Goal: Check status: Check status

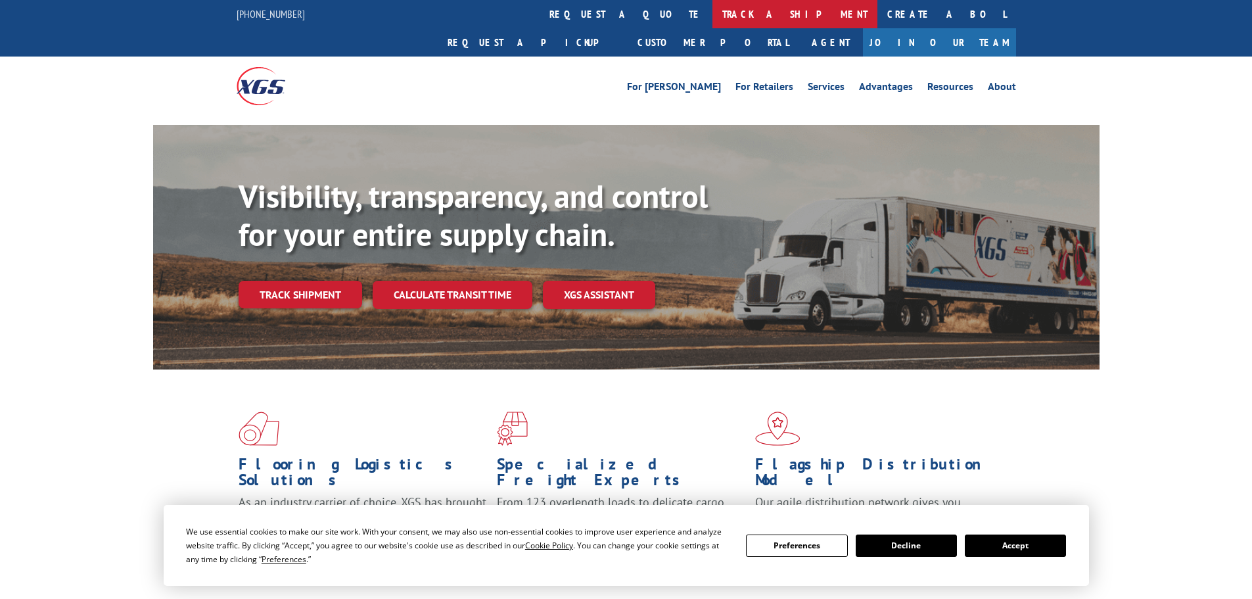
click at [713, 6] on link "track a shipment" at bounding box center [795, 14] width 165 height 28
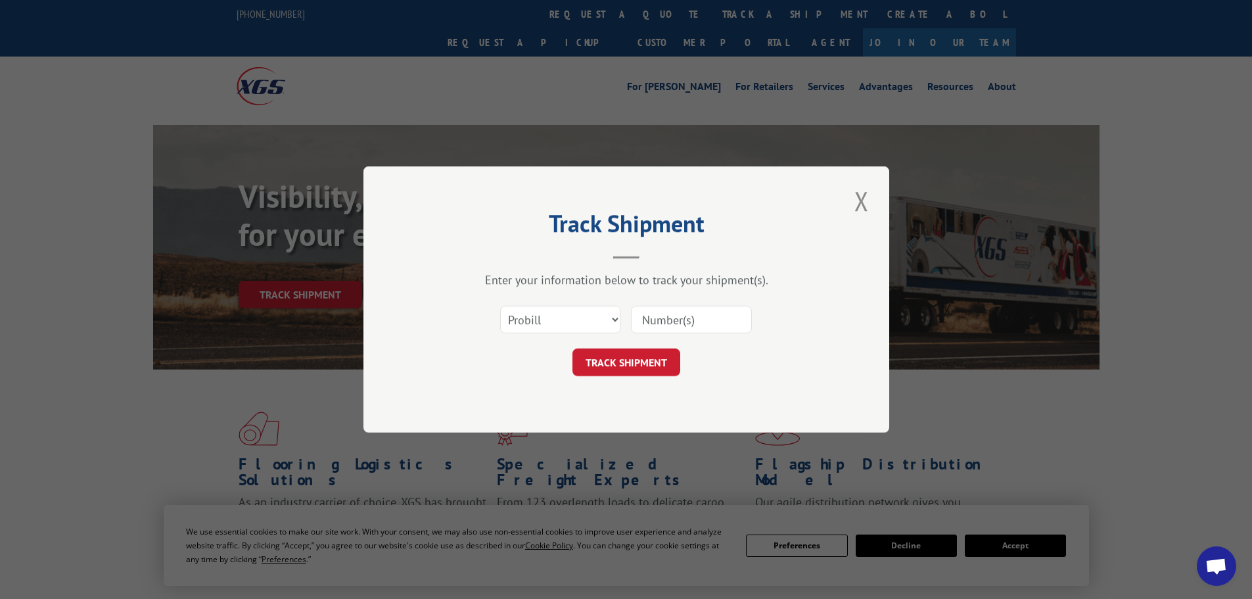
click at [513, 343] on form "Select category... Probill BOL PO TRACK SHIPMENT" at bounding box center [626, 337] width 394 height 78
drag, startPoint x: 515, startPoint y: 324, endPoint x: 518, endPoint y: 331, distance: 7.9
click at [515, 323] on select "Select category... Probill BOL PO" at bounding box center [560, 320] width 121 height 28
select select "po"
click at [500, 306] on select "Select category... Probill BOL PO" at bounding box center [560, 320] width 121 height 28
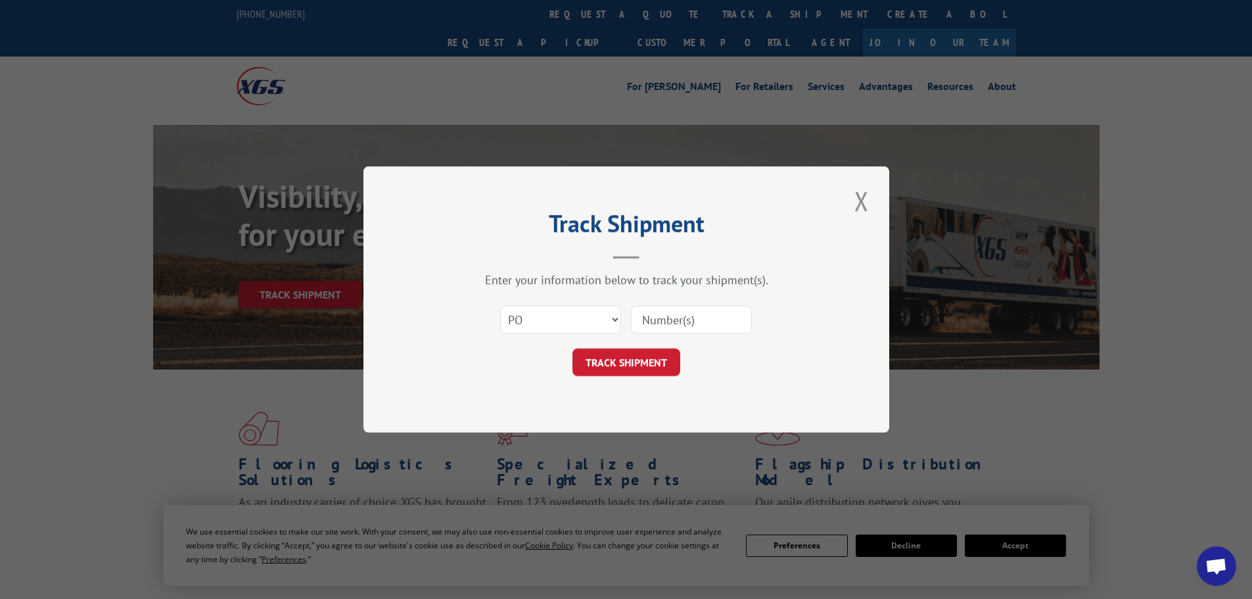
click at [660, 316] on input at bounding box center [691, 320] width 121 height 28
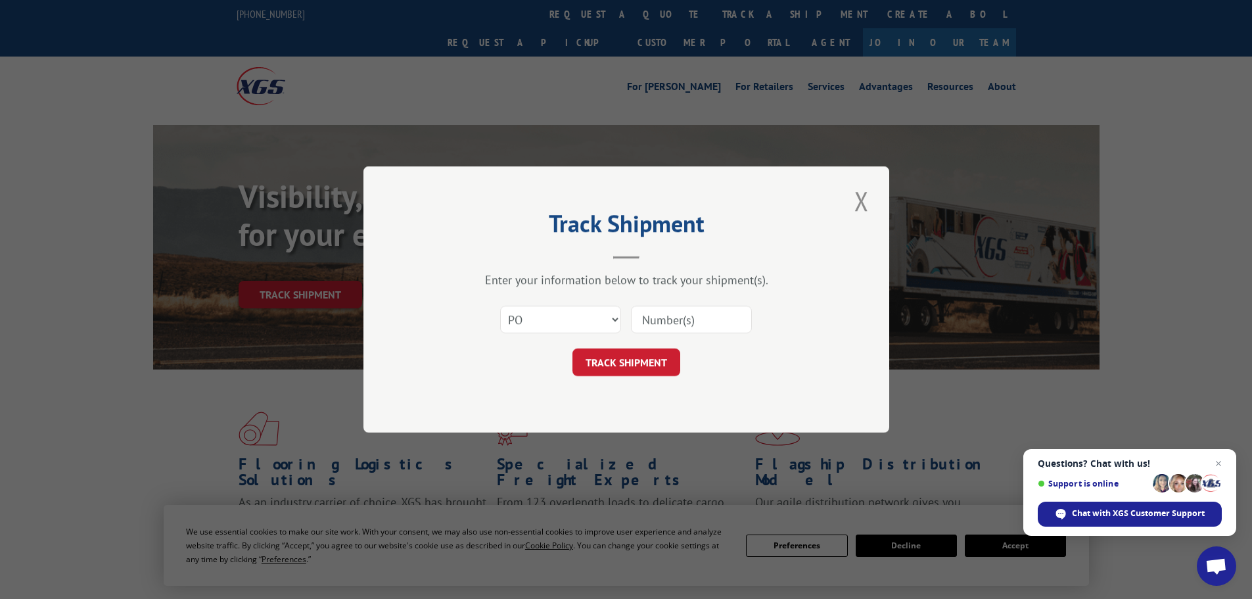
paste input "56531327"
type input "56531327"
click at [653, 349] on button "TRACK SHIPMENT" at bounding box center [627, 362] width 108 height 28
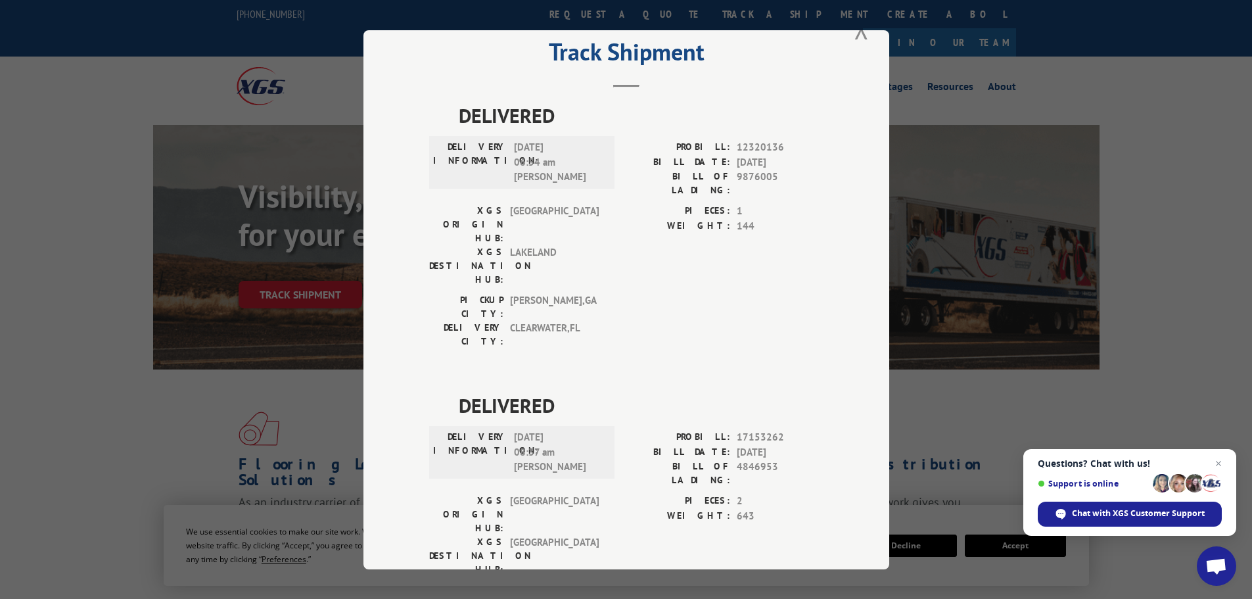
scroll to position [68, 0]
